Goal: Find specific page/section: Find specific page/section

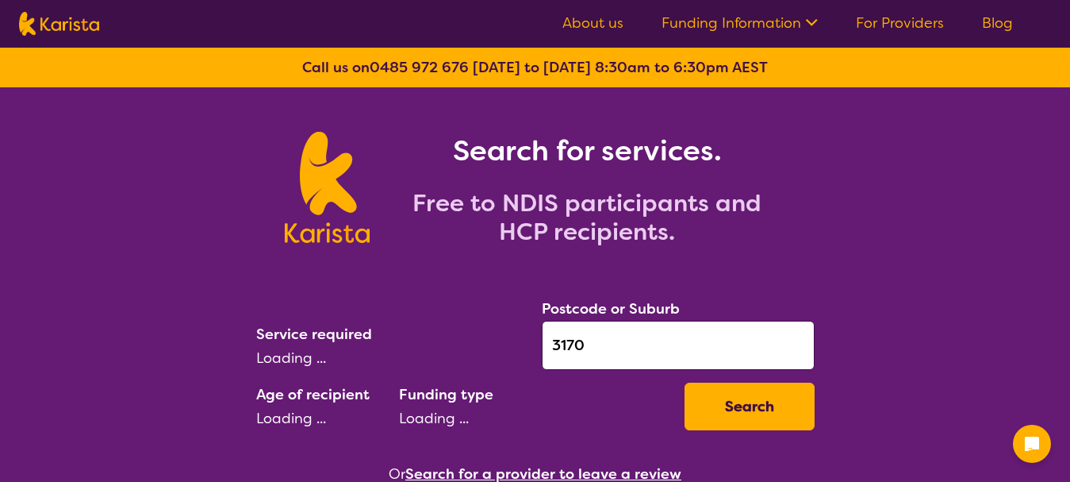
select select "AD"
select select "NDIS"
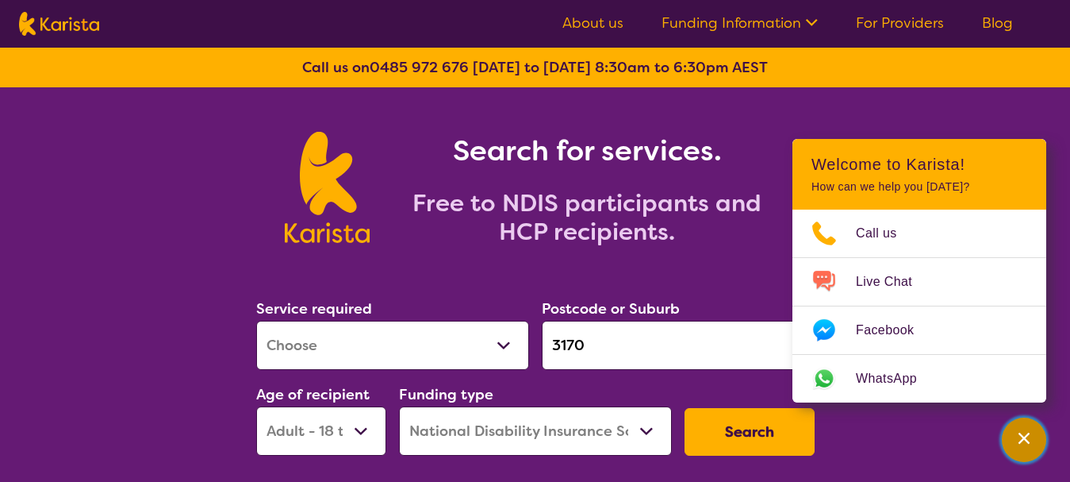
click at [1012, 451] on div "Channel Menu" at bounding box center [1024, 439] width 32 height 35
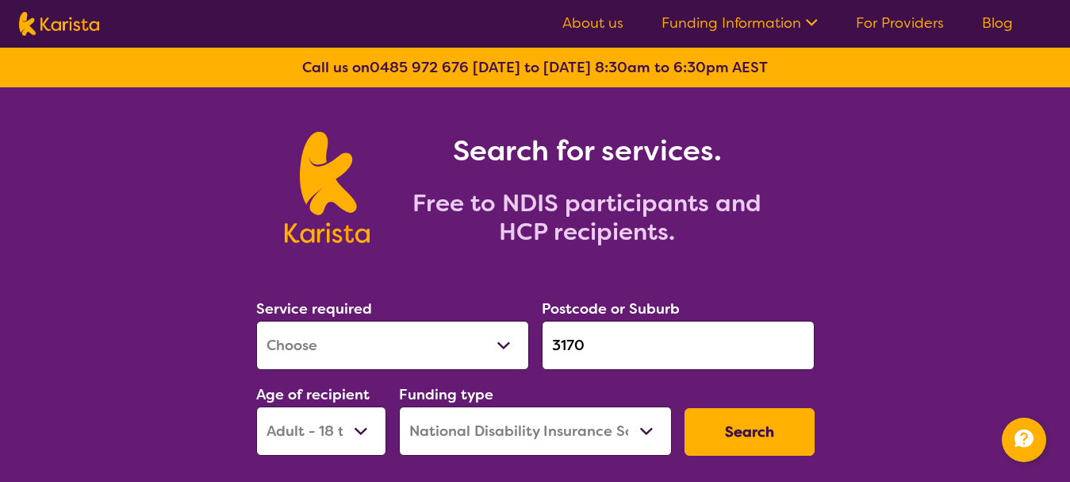
click at [378, 343] on select "Allied Health Assistant Assessment ([MEDICAL_DATA] or [MEDICAL_DATA]) Behaviour…" at bounding box center [392, 344] width 273 height 49
click at [374, 351] on select "Allied Health Assistant Assessment ([MEDICAL_DATA] or [MEDICAL_DATA]) Behaviour…" at bounding box center [392, 344] width 273 height 49
click at [256, 320] on select "Allied Health Assistant Assessment ([MEDICAL_DATA] or [MEDICAL_DATA]) Behaviour…" at bounding box center [392, 344] width 273 height 49
click at [476, 347] on select "Allied Health Assistant Assessment ([MEDICAL_DATA] or [MEDICAL_DATA]) Behaviour…" at bounding box center [392, 344] width 273 height 49
click at [256, 320] on select "Allied Health Assistant Assessment ([MEDICAL_DATA] or [MEDICAL_DATA]) Behaviour…" at bounding box center [392, 344] width 273 height 49
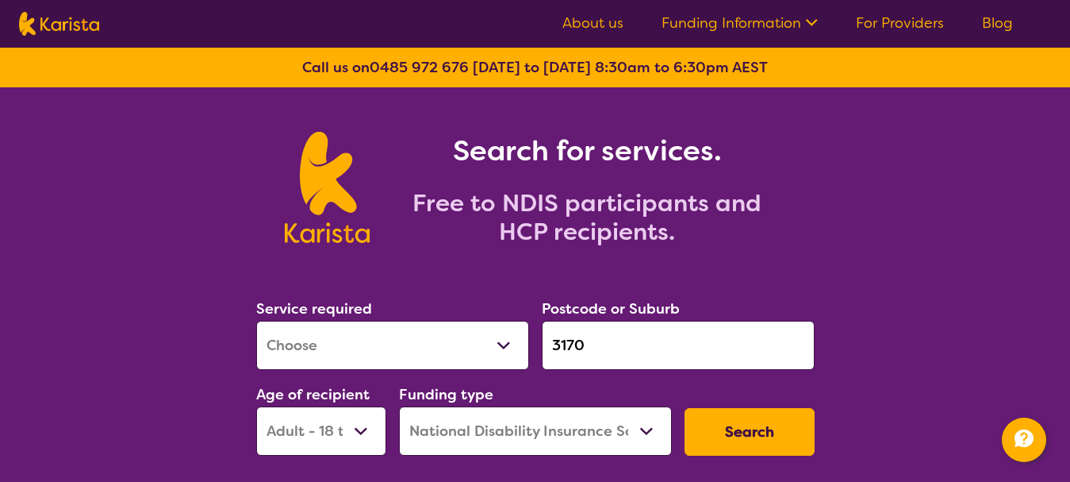
click at [263, 359] on select "Allied Health Assistant Assessment ([MEDICAL_DATA] or [MEDICAL_DATA]) Behaviour…" at bounding box center [392, 344] width 273 height 49
select select "[MEDICAL_DATA]"
click at [256, 320] on select "Allied Health Assistant Assessment ([MEDICAL_DATA] or [MEDICAL_DATA]) Behaviour…" at bounding box center [392, 344] width 273 height 49
click at [355, 349] on select "Allied Health Assistant Assessment ([MEDICAL_DATA] or [MEDICAL_DATA]) Behaviour…" at bounding box center [392, 344] width 273 height 49
click at [256, 320] on select "Allied Health Assistant Assessment ([MEDICAL_DATA] or [MEDICAL_DATA]) Behaviour…" at bounding box center [392, 344] width 273 height 49
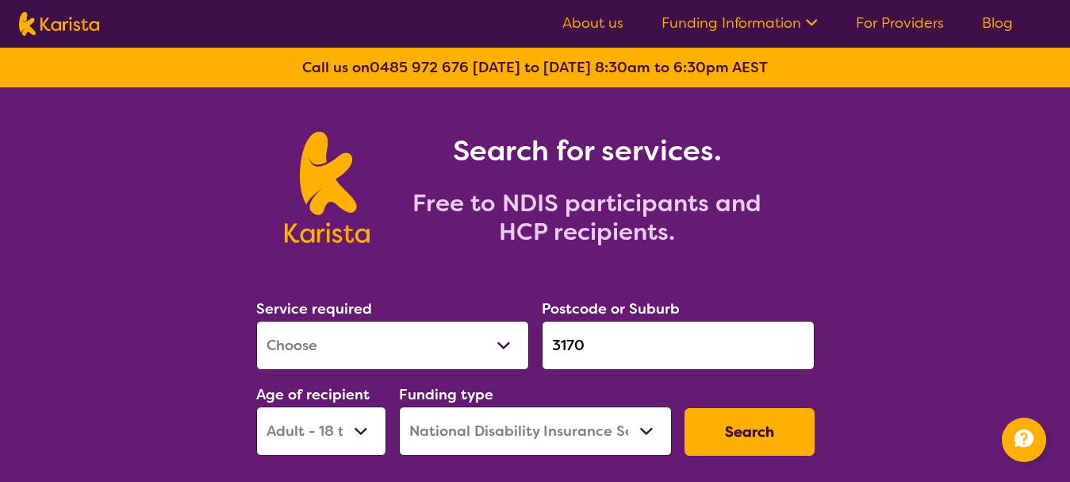
click at [321, 370] on div "Service required Allied Health Assistant Assessment ([MEDICAL_DATA] or [MEDICAL…" at bounding box center [393, 333] width 286 height 86
click at [317, 345] on select "Allied Health Assistant Assessment ([MEDICAL_DATA] or [MEDICAL_DATA]) Behaviour…" at bounding box center [392, 344] width 273 height 49
click at [312, 336] on select "Allied Health Assistant Assessment ([MEDICAL_DATA] or [MEDICAL_DATA]) Behaviour…" at bounding box center [392, 344] width 273 height 49
click at [140, 242] on div "Search for services. Free to NDIS participants and HCP recipients." at bounding box center [535, 169] width 1070 height 165
click at [352, 336] on select "Allied Health Assistant Assessment ([MEDICAL_DATA] or [MEDICAL_DATA]) Behaviour…" at bounding box center [392, 344] width 273 height 49
